Goal: Information Seeking & Learning: Learn about a topic

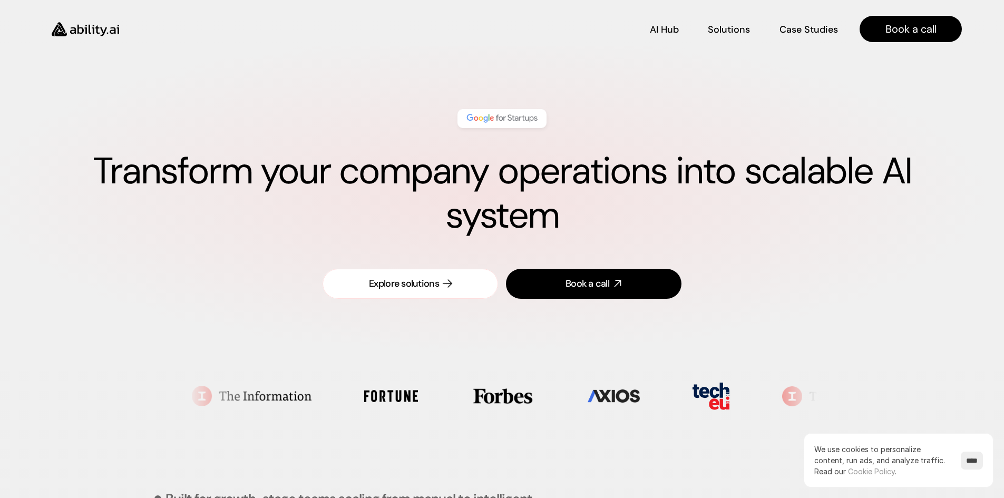
click at [437, 277] on div "Explore solutions" at bounding box center [404, 283] width 70 height 13
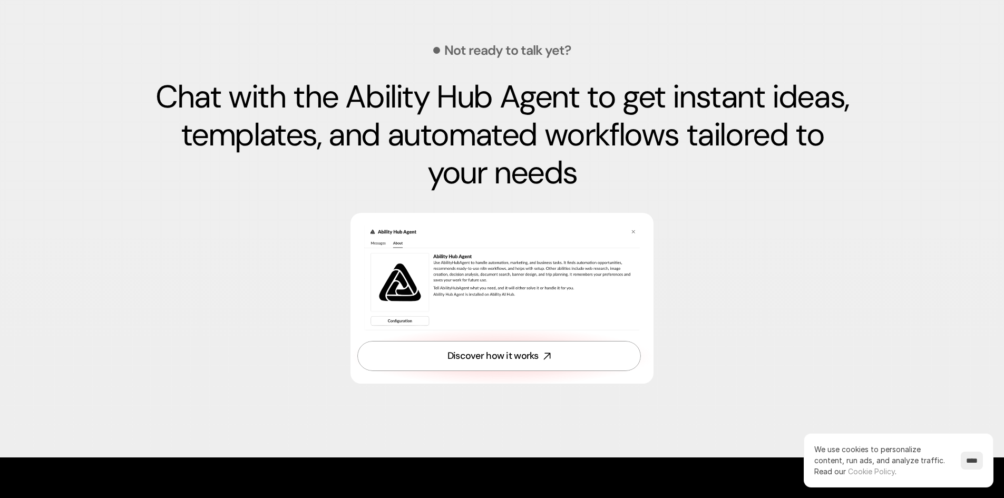
scroll to position [3558, 0]
drag, startPoint x: 458, startPoint y: 163, endPoint x: 393, endPoint y: 167, distance: 65.5
click at [393, 167] on p "Chat with the Ability Hub Agent to get instant ideas, templates, and automated …" at bounding box center [502, 135] width 696 height 114
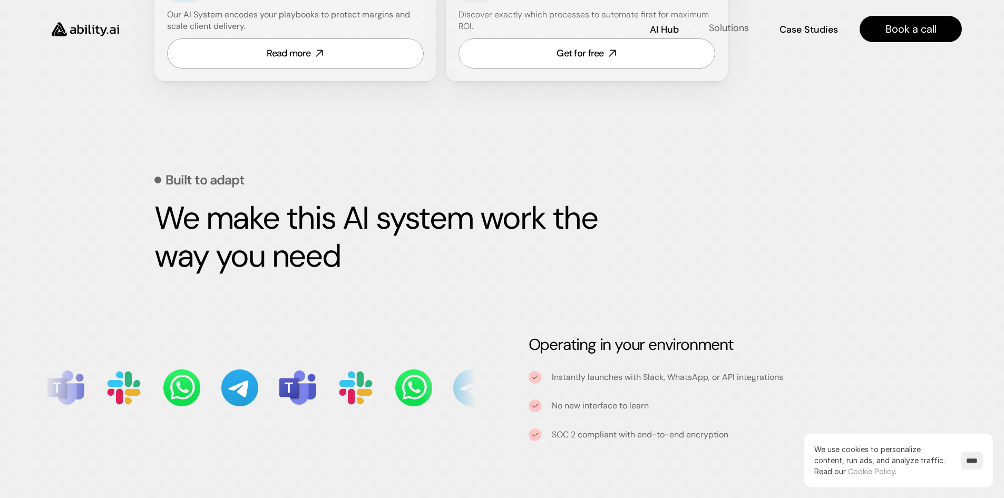
click at [736, 26] on p "Solutions" at bounding box center [729, 28] width 40 height 13
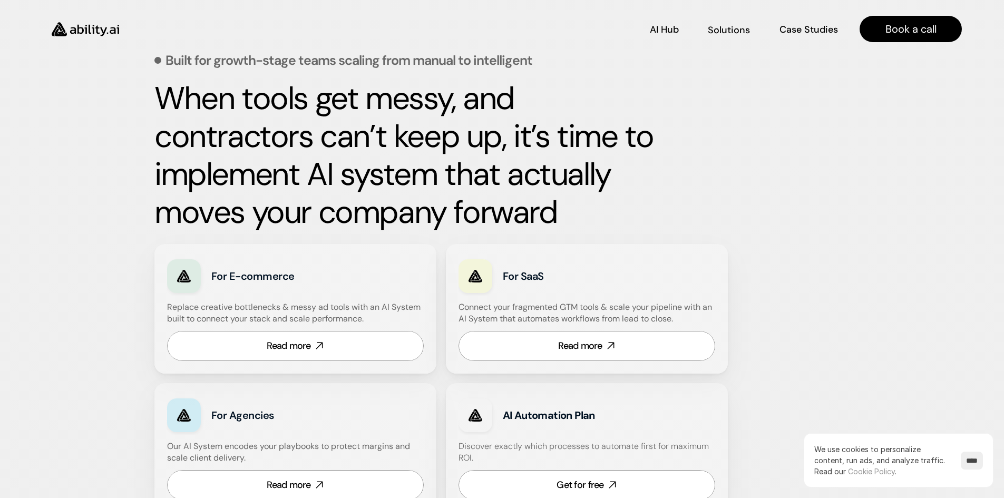
scroll to position [438, 0]
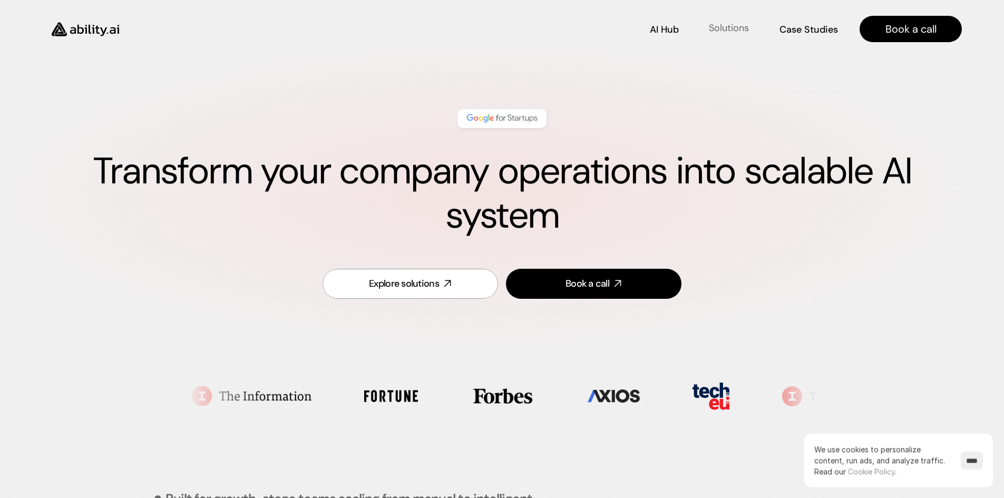
click at [724, 25] on p "Solutions" at bounding box center [729, 28] width 40 height 13
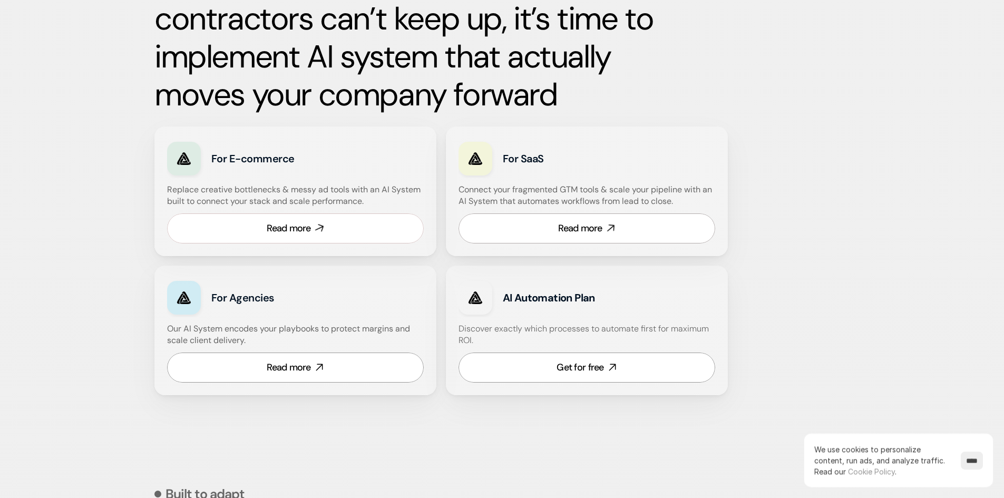
scroll to position [557, 0]
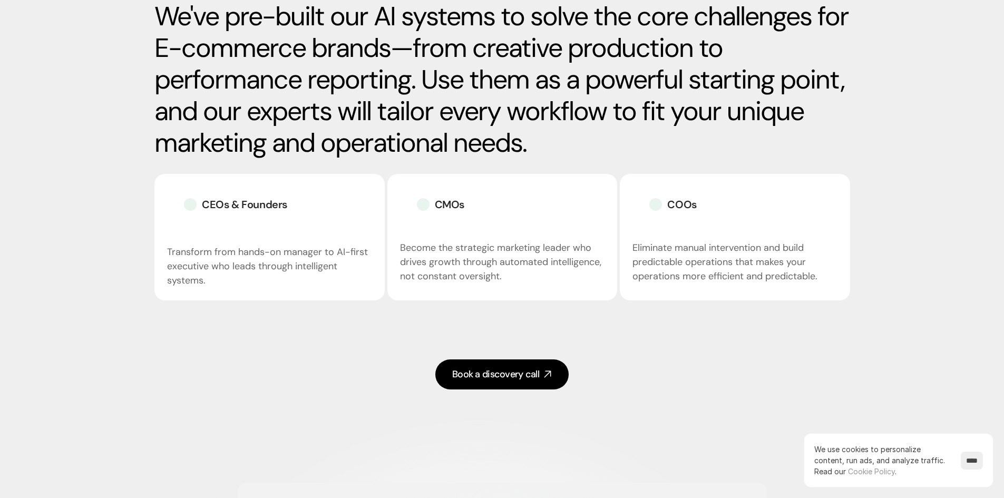
scroll to position [1974, 0]
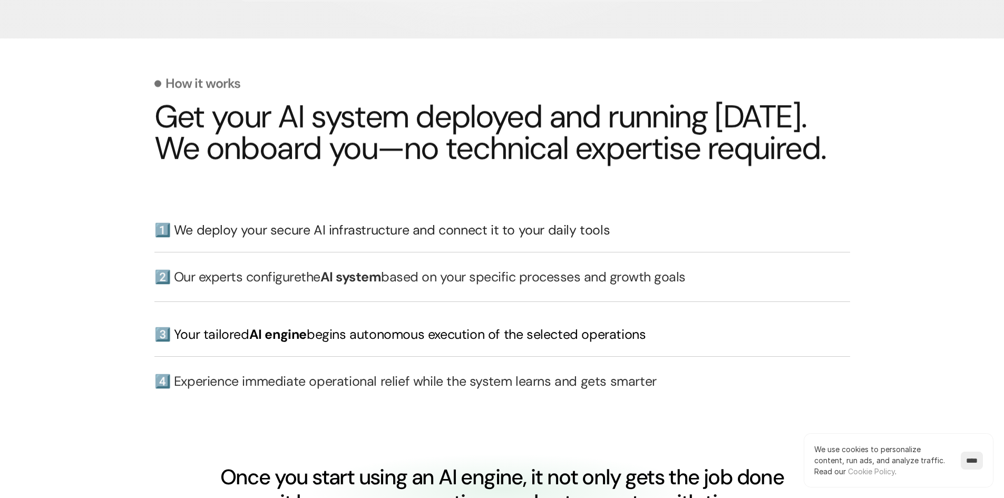
drag, startPoint x: 0, startPoint y: 0, endPoint x: 493, endPoint y: 142, distance: 513.6
click at [493, 142] on h2 "Get your AI system deployed and running in 30 days. We onboard you—no technical…" at bounding box center [502, 132] width 696 height 63
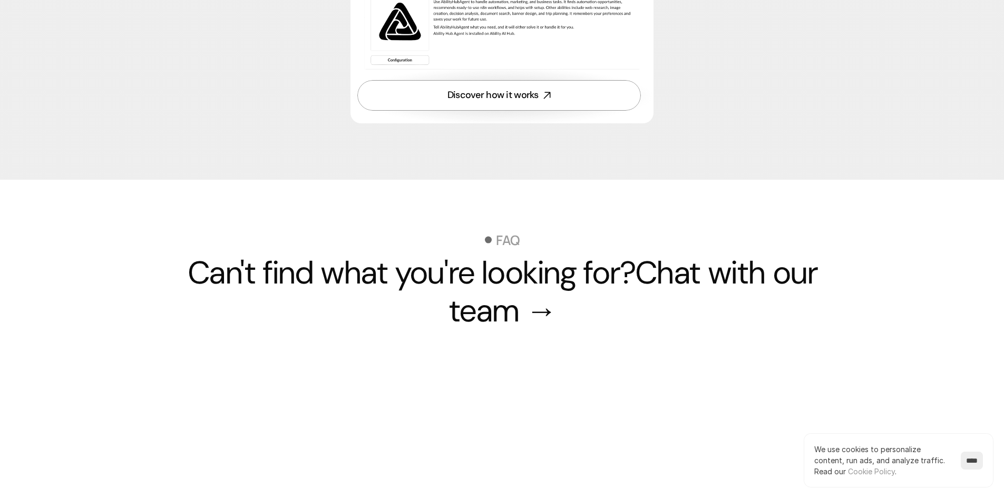
scroll to position [3792, 0]
